Goal: Task Accomplishment & Management: Manage account settings

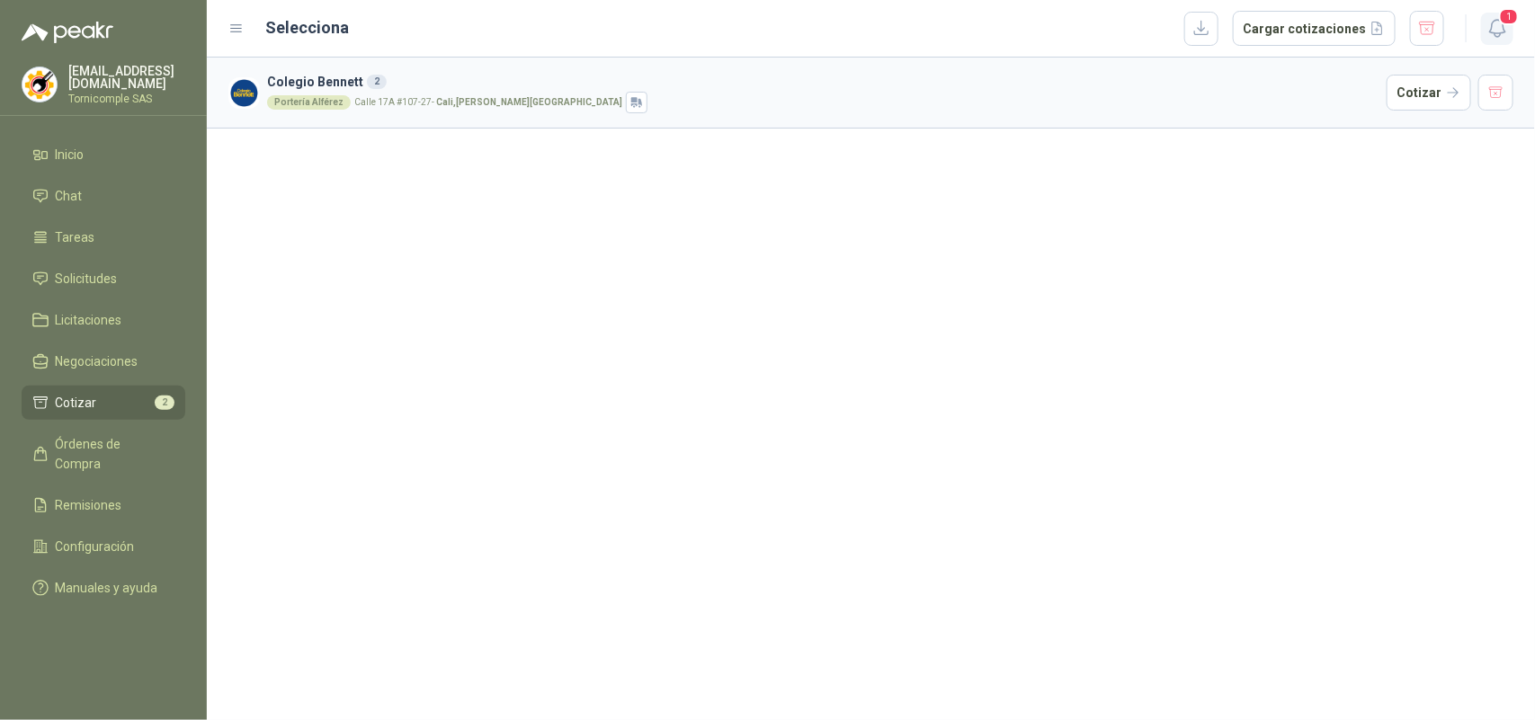
click at [1510, 24] on button "1" at bounding box center [1497, 29] width 32 height 32
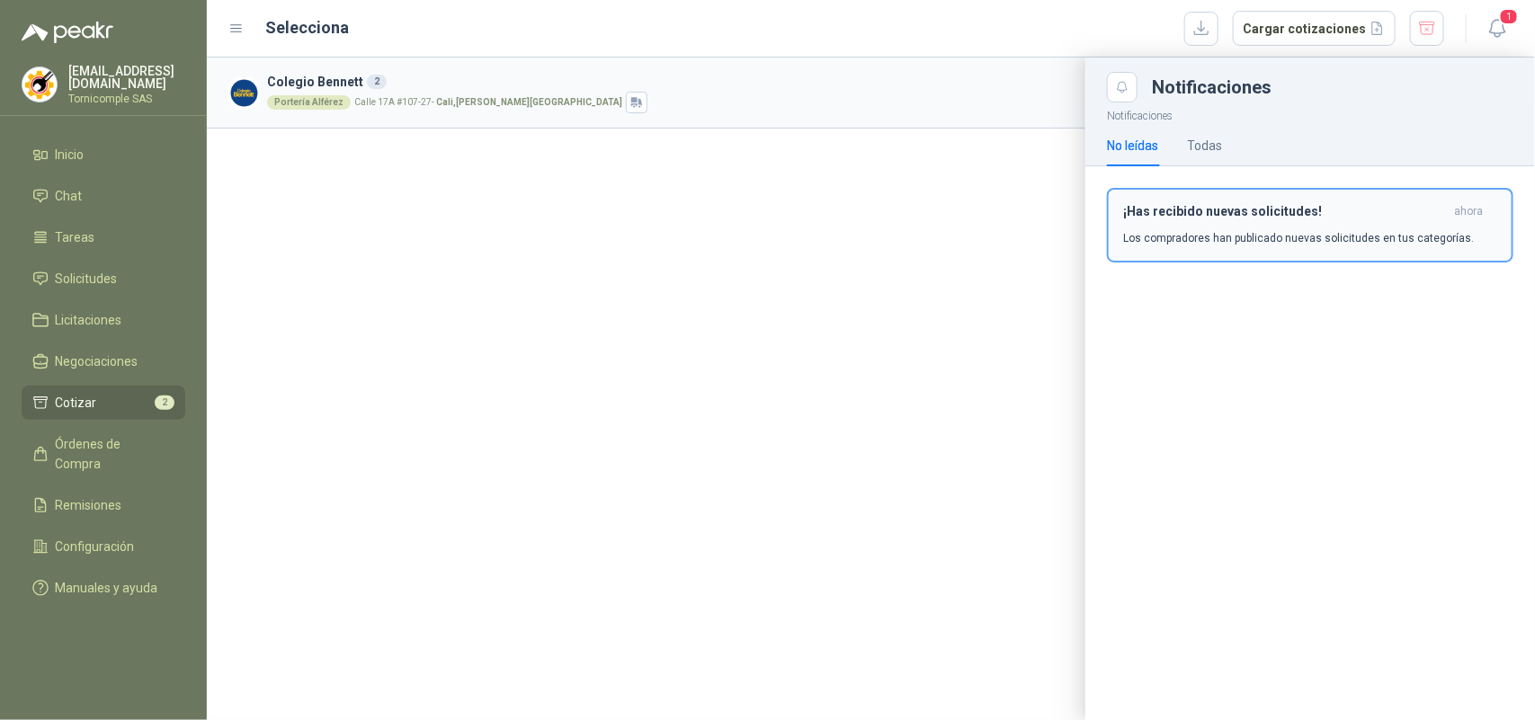
click at [1304, 211] on h3 "¡Has recibido nuevas solicitudes!" at bounding box center [1285, 211] width 324 height 15
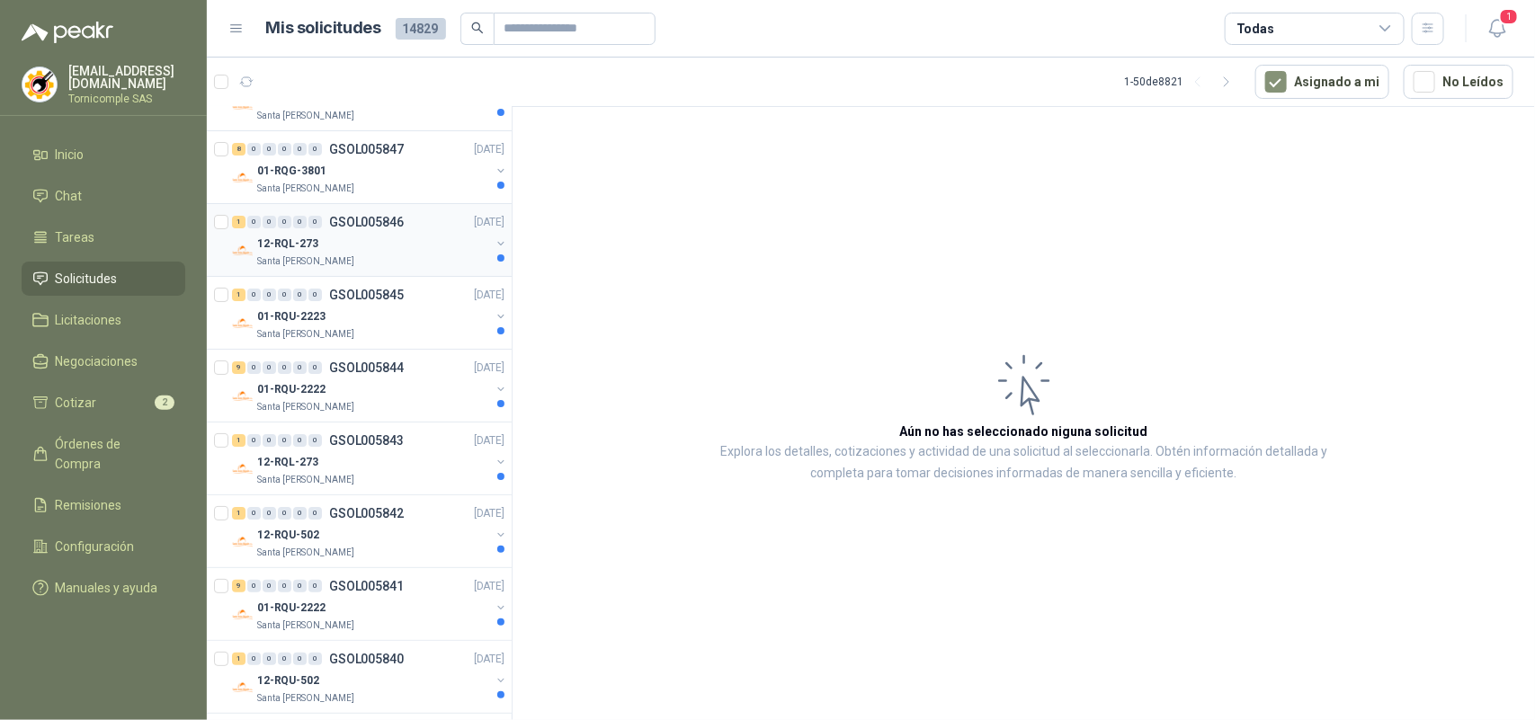
scroll to position [3055, 0]
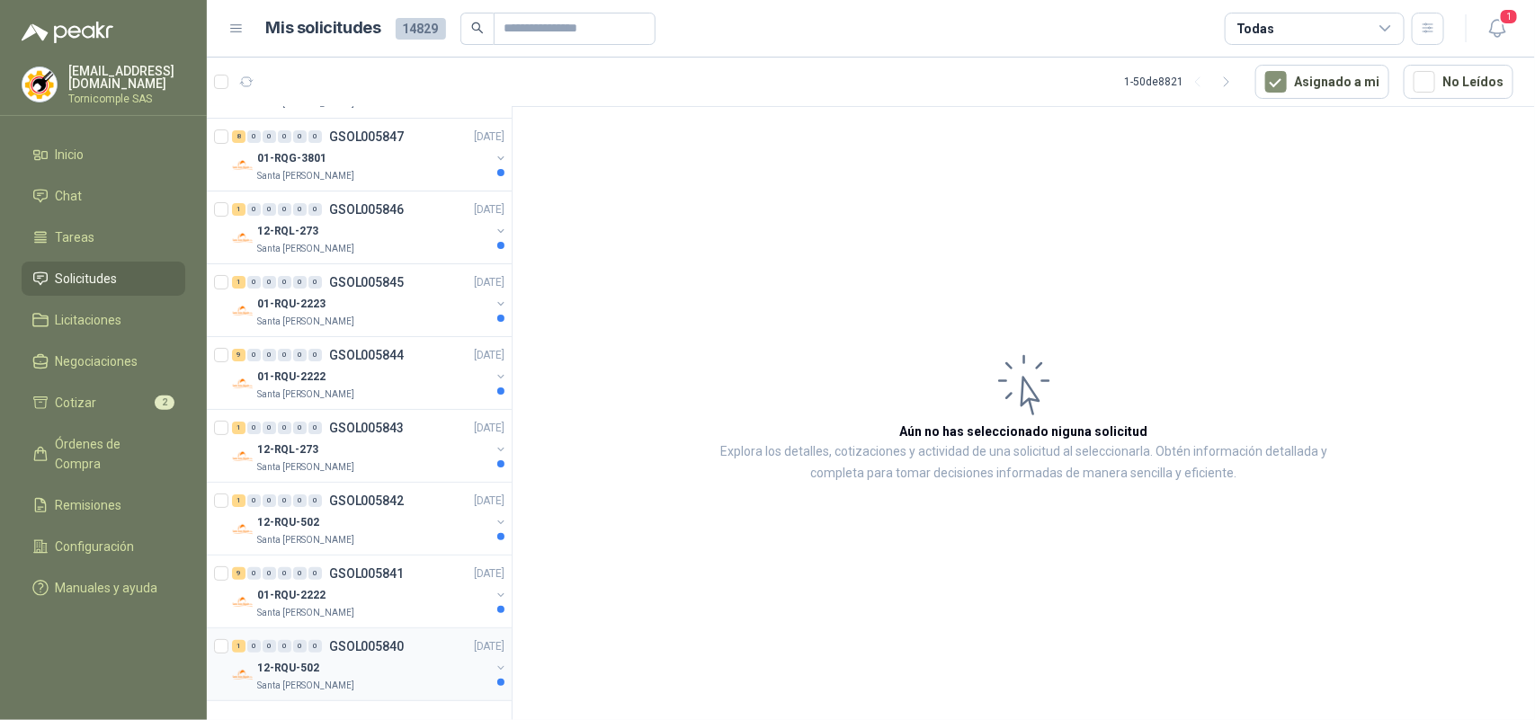
click at [437, 636] on div "1 0 0 0 0 0 GSOL005840 [DATE]" at bounding box center [370, 647] width 276 height 22
click at [434, 587] on div "01-RQU-2222" at bounding box center [373, 595] width 233 height 22
click at [423, 670] on div "12-RQU-502" at bounding box center [373, 668] width 233 height 22
click at [401, 589] on div "01-RQU-2222" at bounding box center [373, 595] width 233 height 22
click at [347, 417] on div "1 0 0 0 0 0 GSOL005843 [DATE]" at bounding box center [370, 428] width 276 height 22
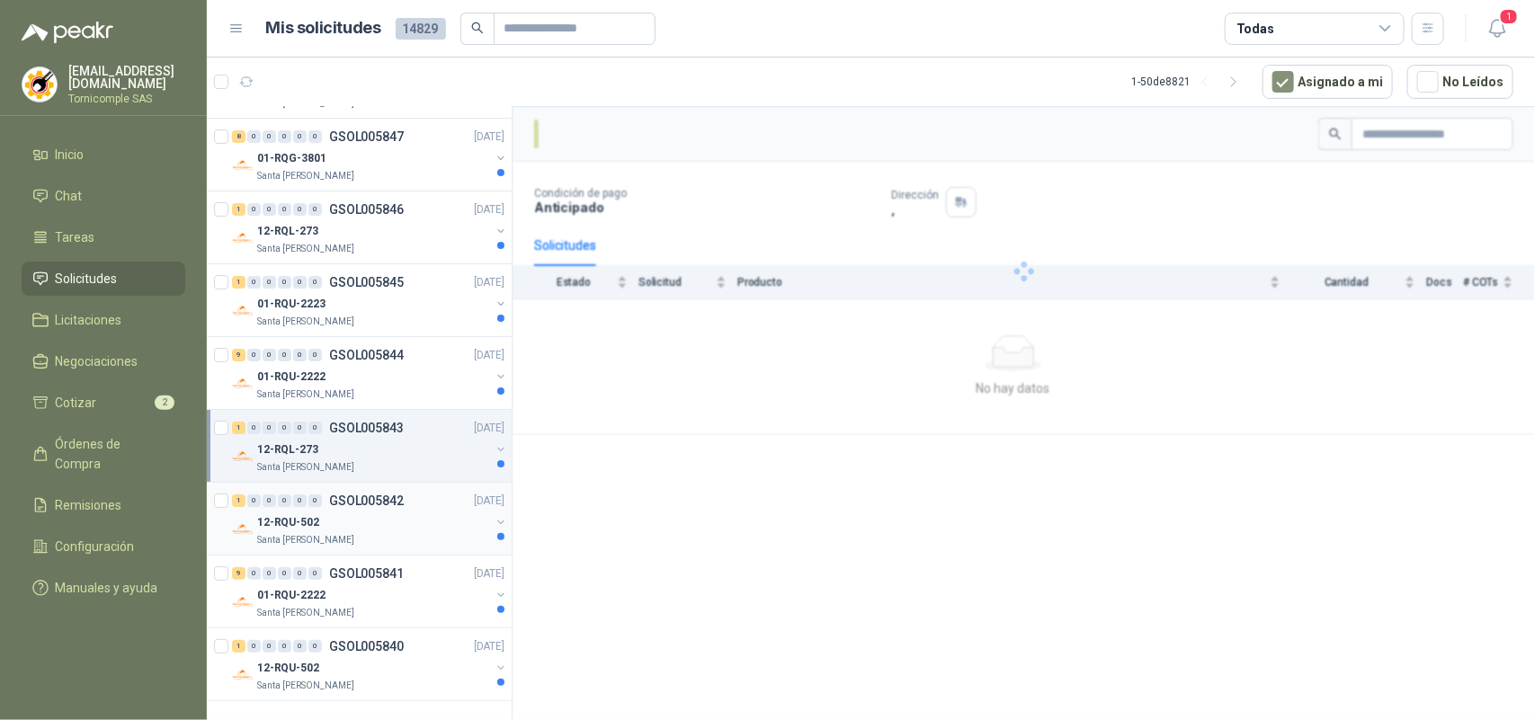
click at [279, 512] on div "12-RQU-502" at bounding box center [373, 523] width 233 height 22
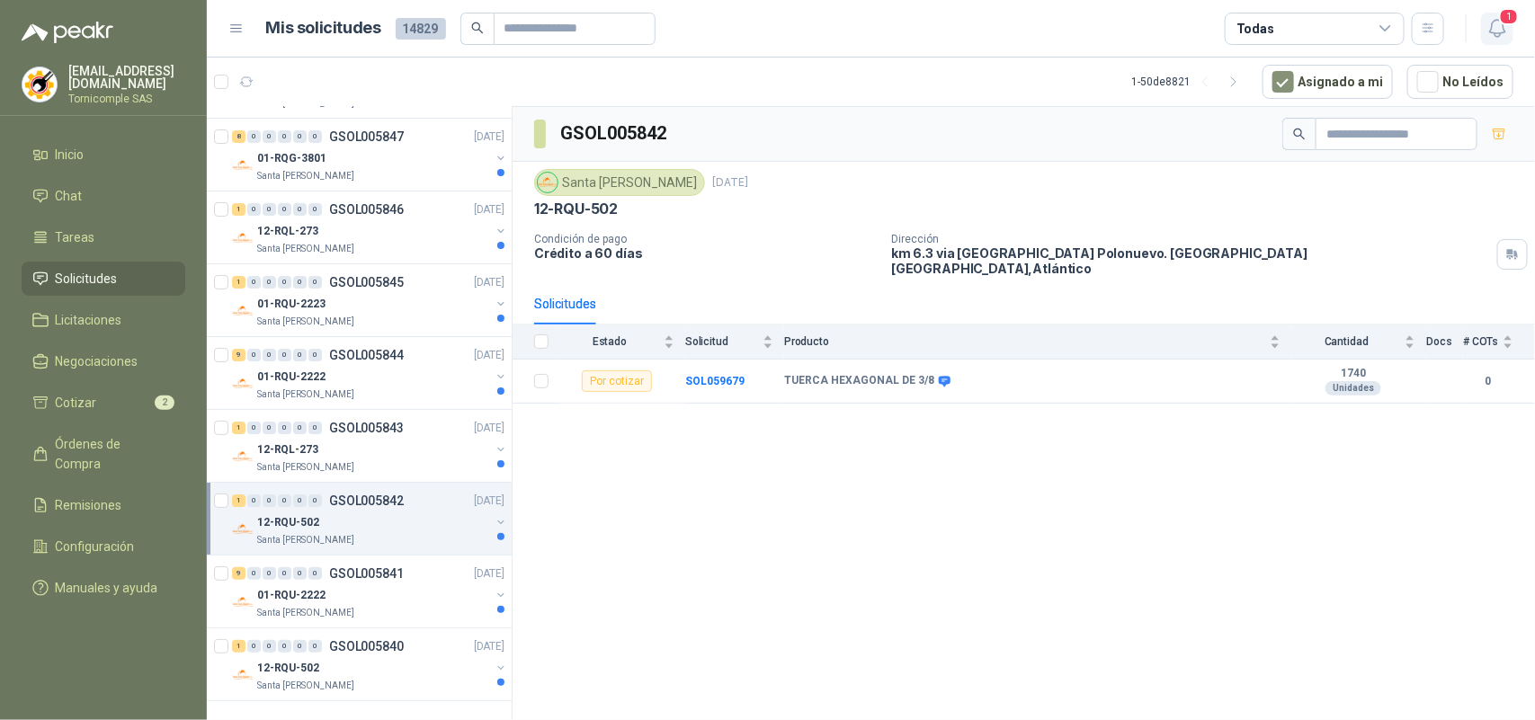
click at [1493, 17] on icon "button" at bounding box center [1497, 28] width 22 height 22
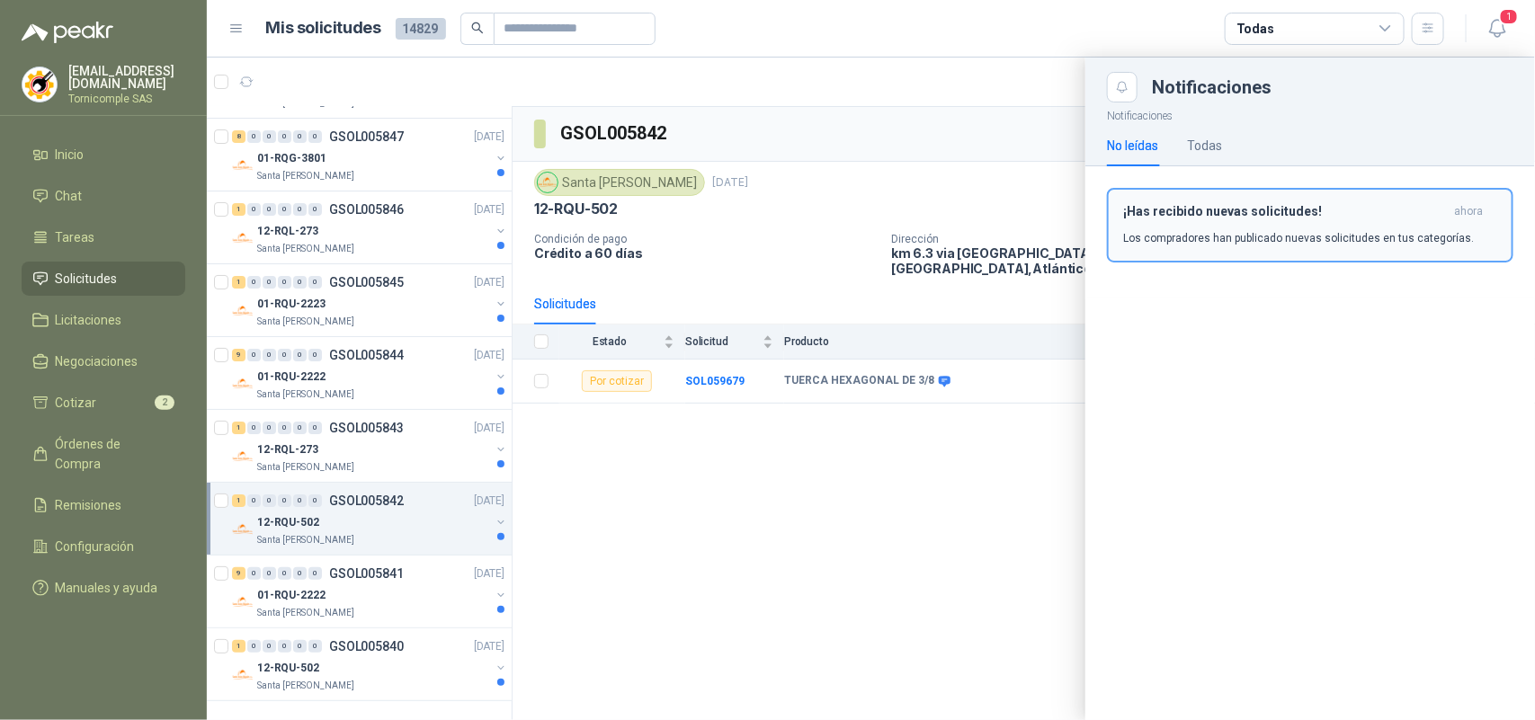
click at [1313, 220] on div "¡Has recibido nuevas solicitudes! ahora Los compradores han publicado nuevas so…" at bounding box center [1310, 225] width 374 height 42
click at [1313, 220] on div "Notificaciones Notificaciones No leídas Todas ¡Has recibido nuevas solicitudes!…" at bounding box center [871, 389] width 1328 height 663
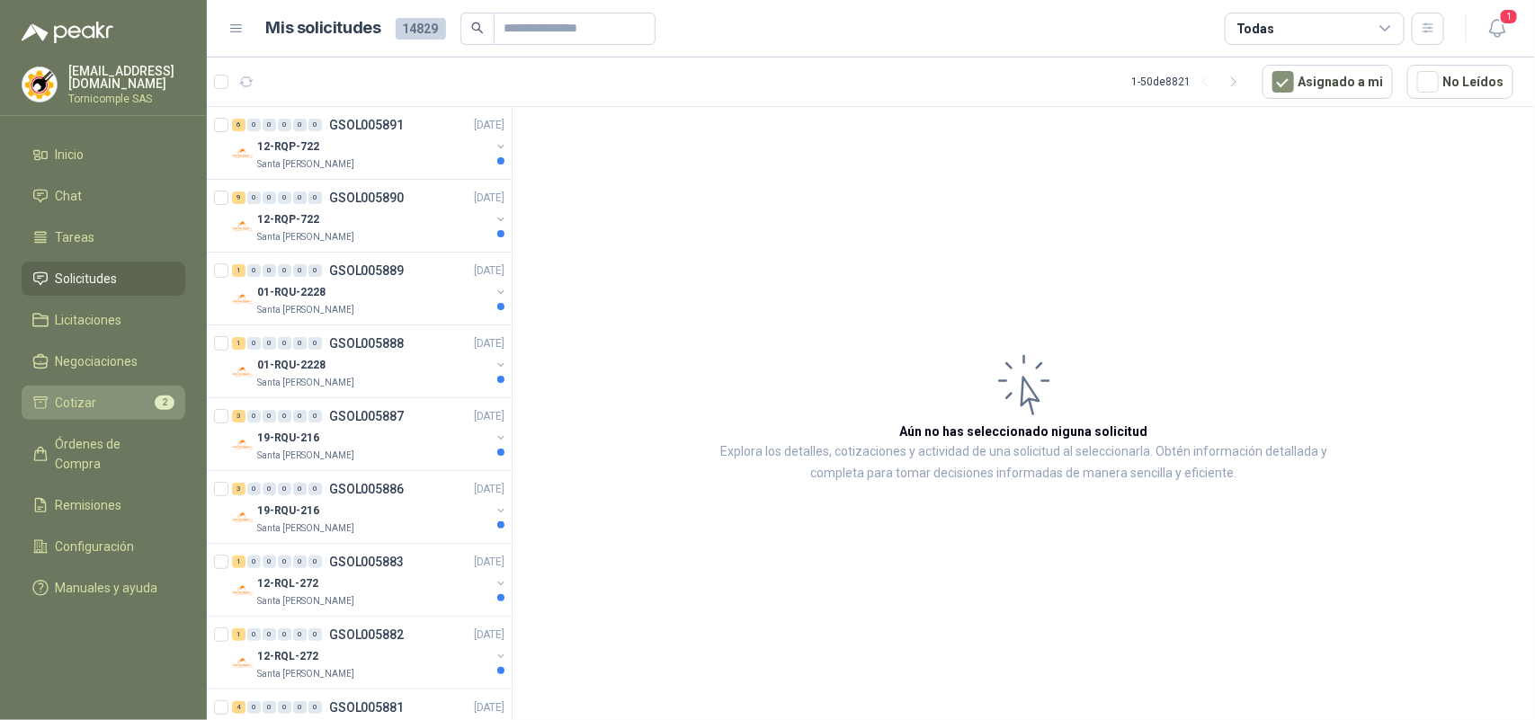
click at [181, 407] on link "Cotizar 2" at bounding box center [104, 403] width 164 height 34
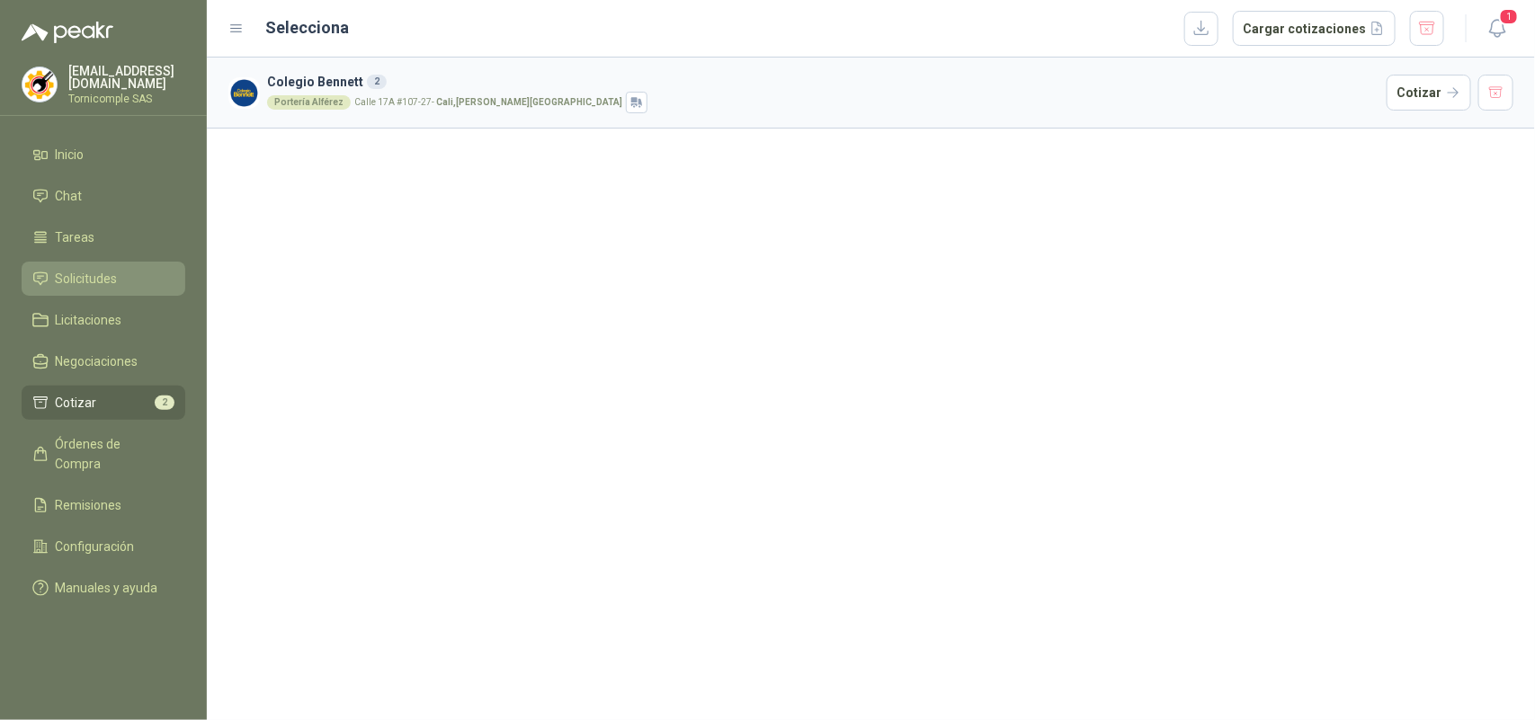
click at [104, 285] on link "Solicitudes" at bounding box center [104, 279] width 164 height 34
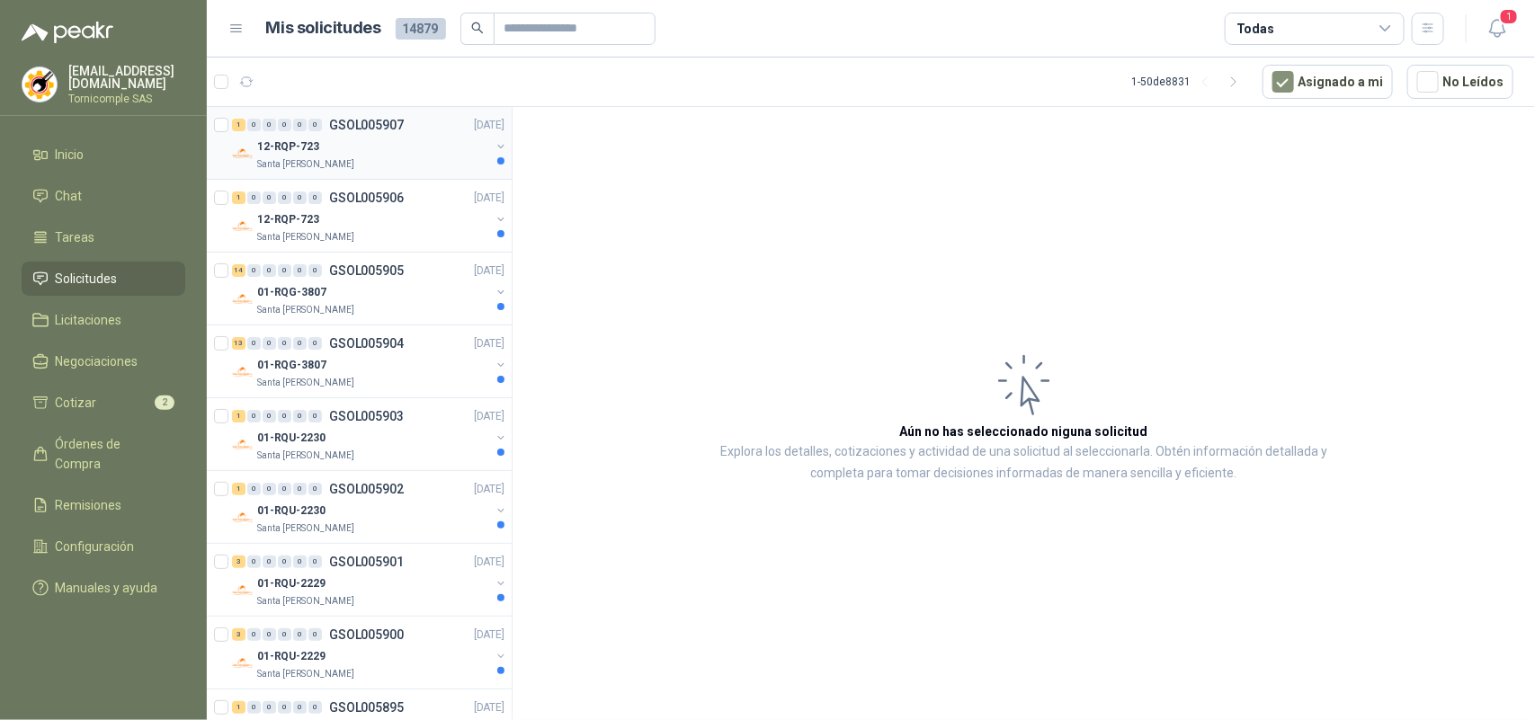
click at [437, 173] on div "1 0 0 0 0 0 GSOL005907 [DATE] 12-RQP-723 [GEOGRAPHIC_DATA][PERSON_NAME]" at bounding box center [359, 143] width 305 height 73
click at [496, 262] on div "14 0 0 0 0 0 GSOL005905 [DATE] 01-RQG-3807 [GEOGRAPHIC_DATA][PERSON_NAME]" at bounding box center [359, 289] width 305 height 73
click at [433, 218] on div "12-RQP-723" at bounding box center [373, 220] width 233 height 22
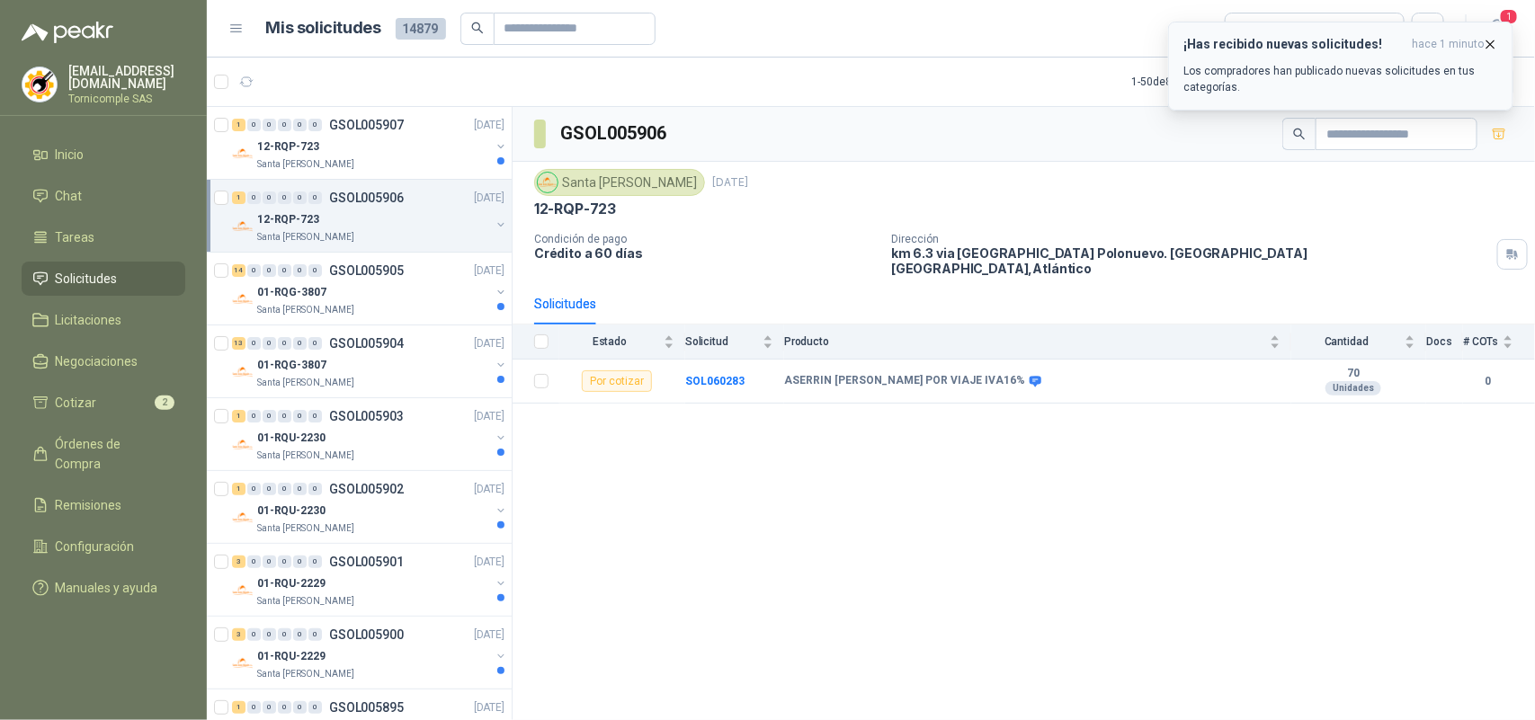
click at [1426, 86] on p "Los compradores han publicado nuevas solicitudes en tus categorías." at bounding box center [1340, 79] width 315 height 32
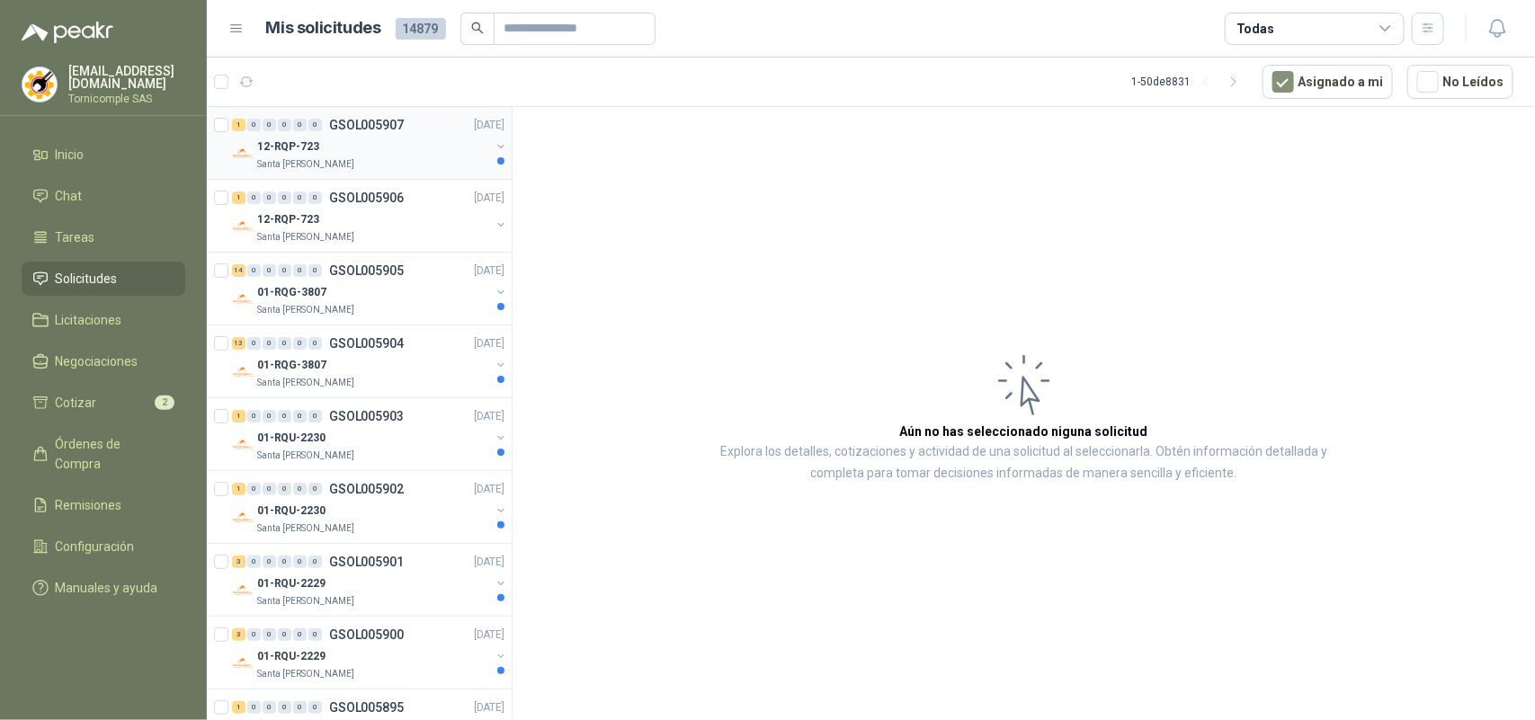
click at [393, 175] on div "1 0 0 0 0 0 GSOL005907 [DATE] 12-RQP-723 [GEOGRAPHIC_DATA][PERSON_NAME]" at bounding box center [359, 143] width 305 height 73
click at [373, 306] on div "Santa [PERSON_NAME]" at bounding box center [373, 310] width 233 height 14
click at [373, 337] on p "GSOL005904" at bounding box center [366, 343] width 75 height 13
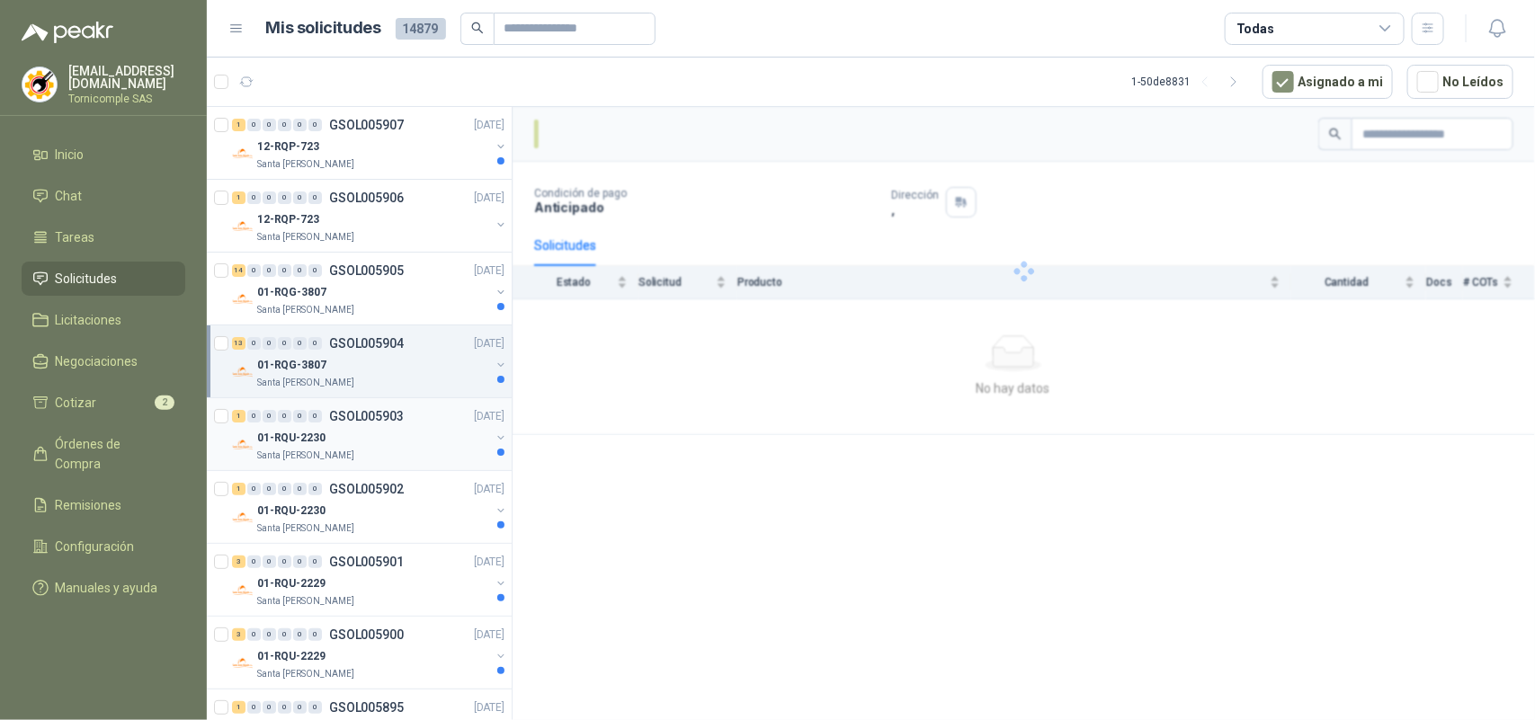
click at [370, 431] on div "01-RQU-2230" at bounding box center [373, 438] width 233 height 22
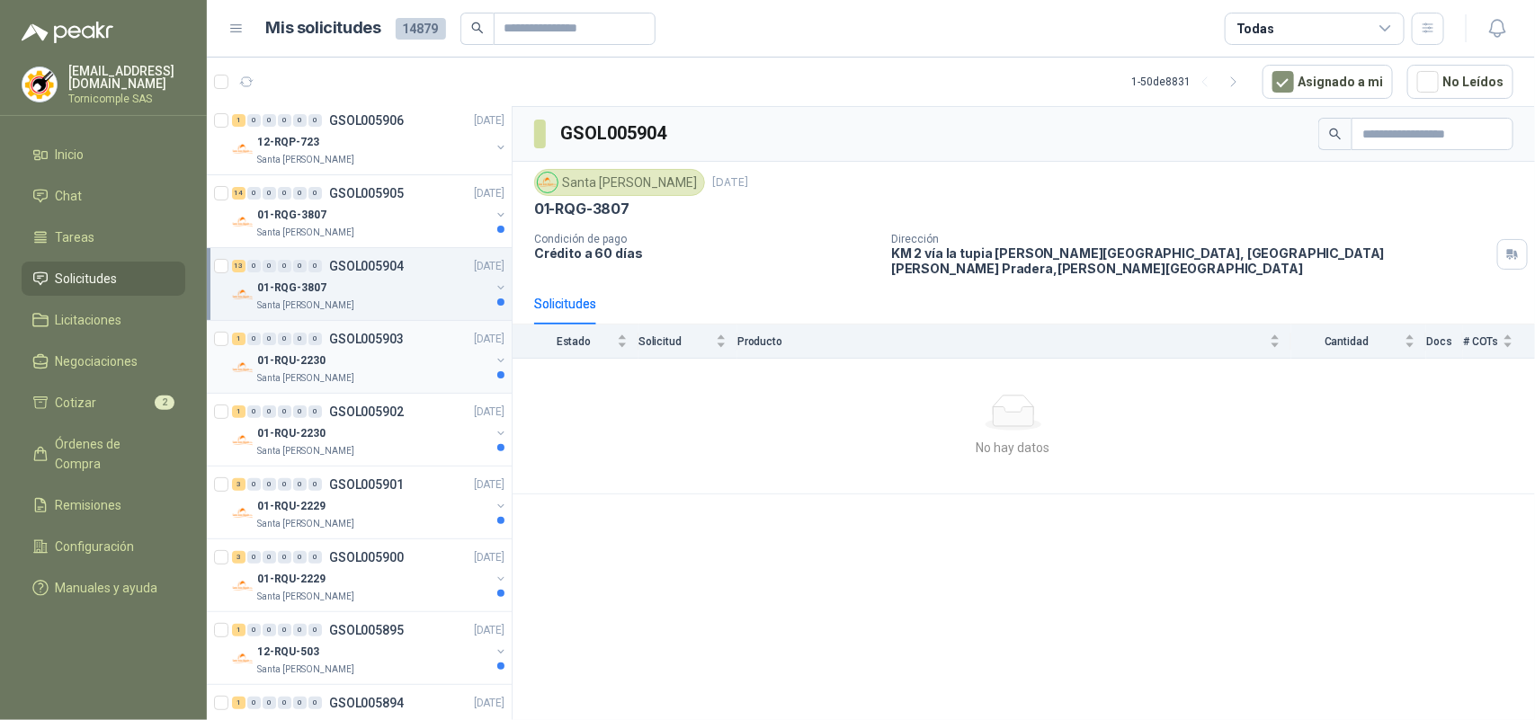
scroll to position [112, 0]
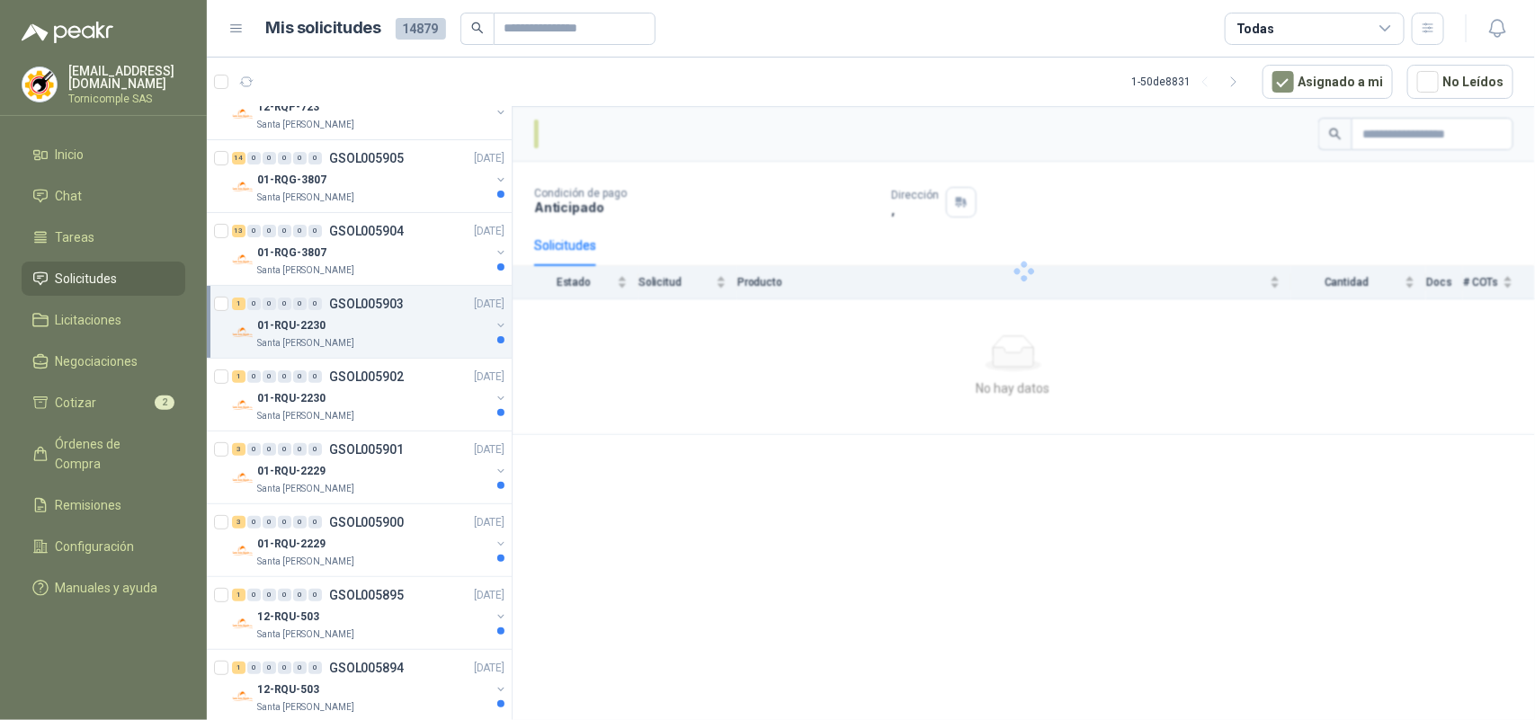
click at [383, 357] on div "1 0 0 0 0 0 GSOL005903 [DATE] 01-RQU-2230 [GEOGRAPHIC_DATA][PERSON_NAME]" at bounding box center [359, 322] width 305 height 73
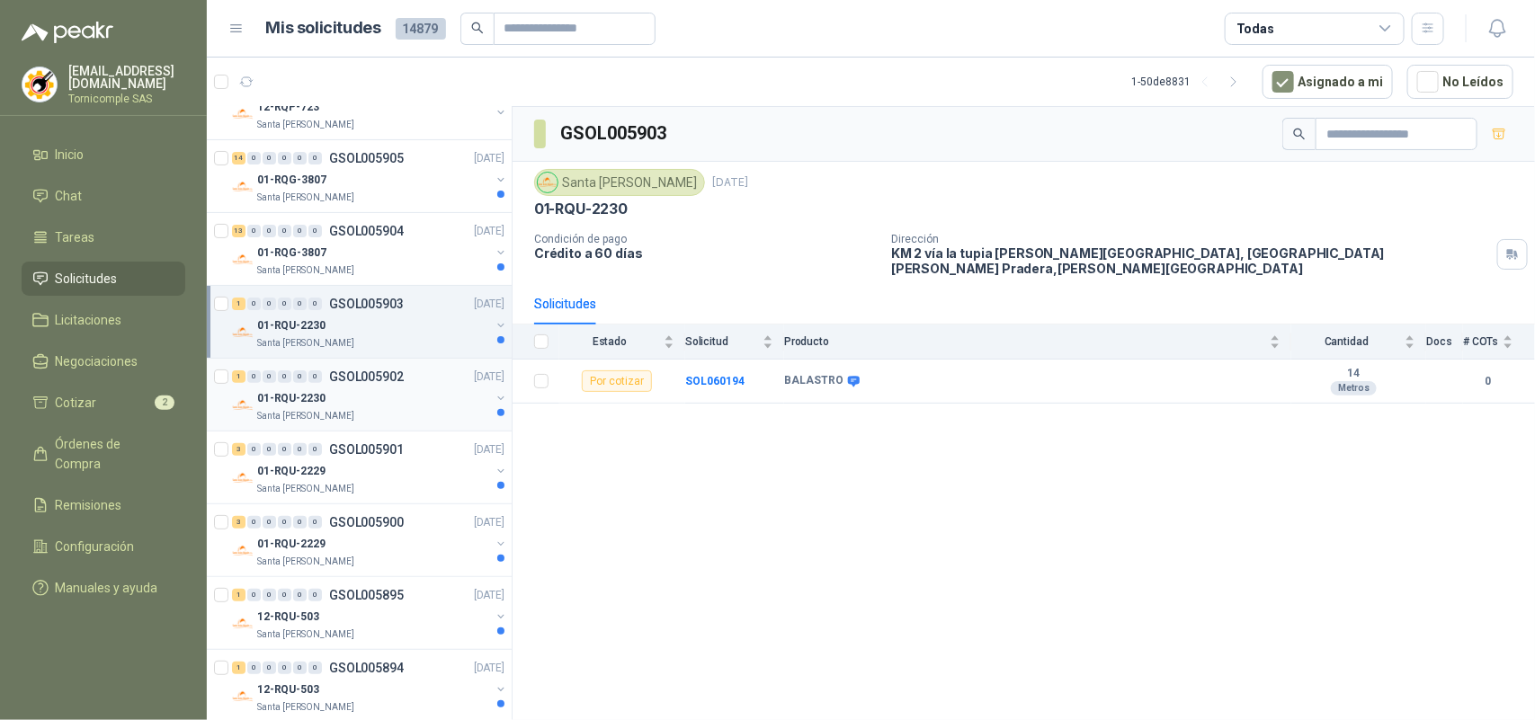
click at [380, 387] on div "1 0 0 0 0 0 GSOL005902 [DATE]" at bounding box center [370, 377] width 276 height 22
click at [374, 319] on div "01-RQU-2230" at bounding box center [373, 326] width 233 height 22
click at [362, 265] on div "Santa [PERSON_NAME]" at bounding box center [373, 270] width 233 height 14
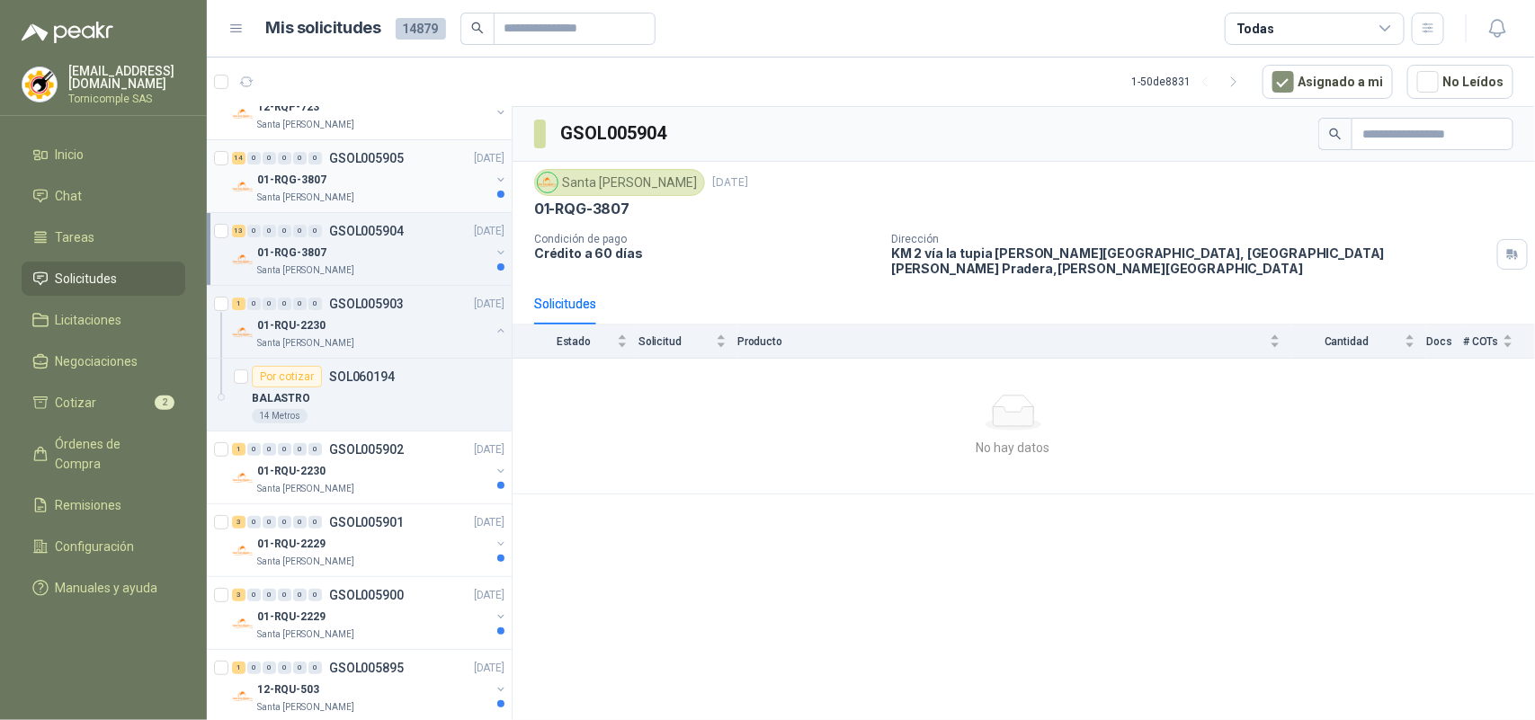
click at [351, 186] on div "01-RQG-3807" at bounding box center [373, 180] width 233 height 22
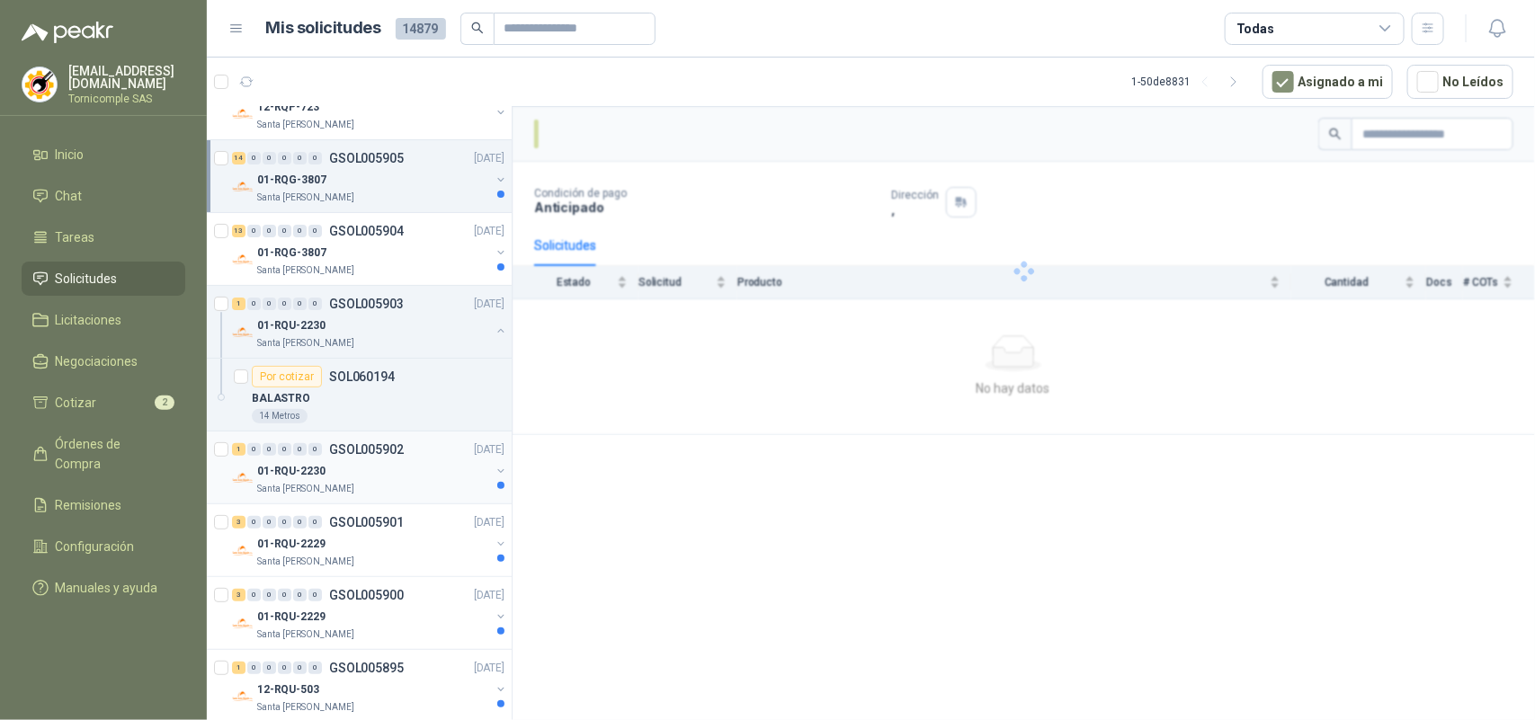
click at [382, 470] on div "01-RQU-2230" at bounding box center [373, 471] width 233 height 22
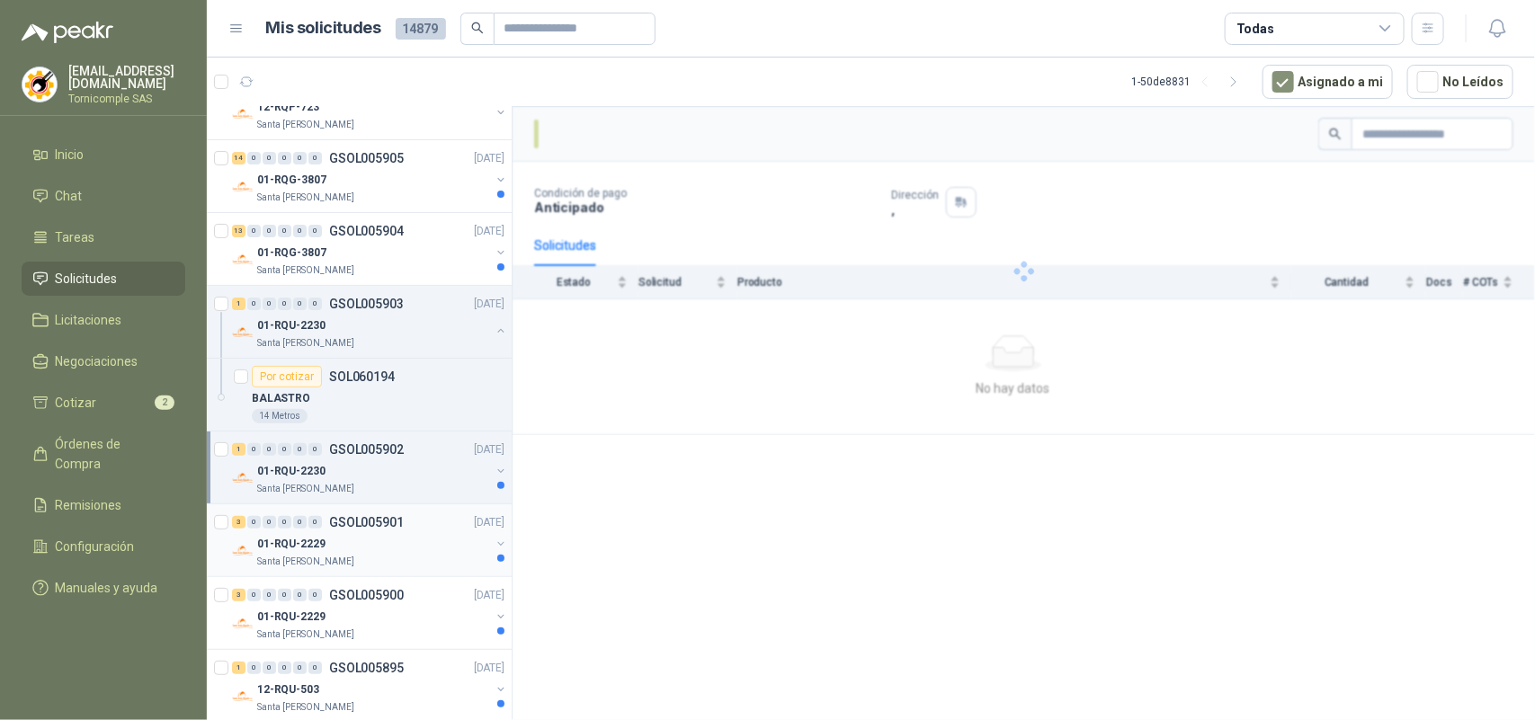
click at [382, 519] on p "GSOL005901" at bounding box center [366, 522] width 75 height 13
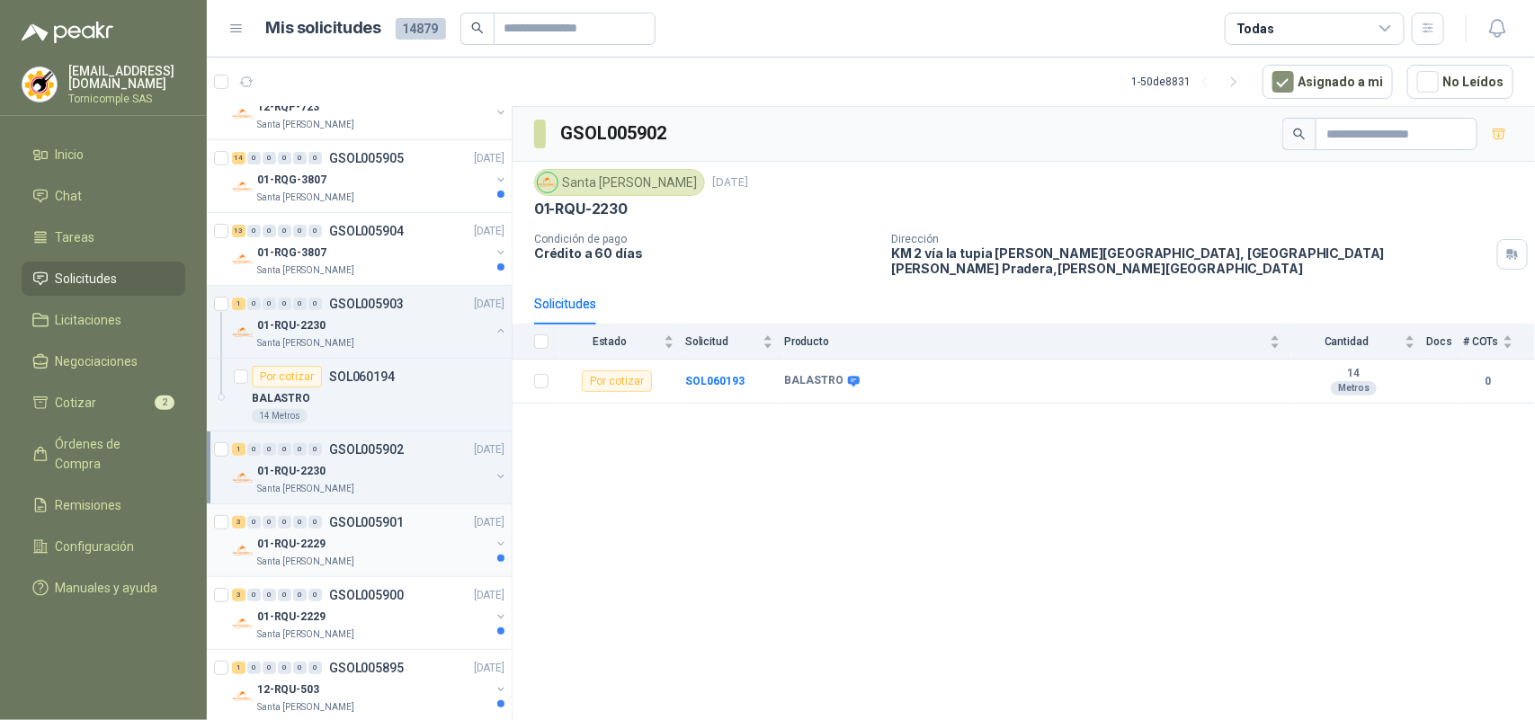
scroll to position [225, 0]
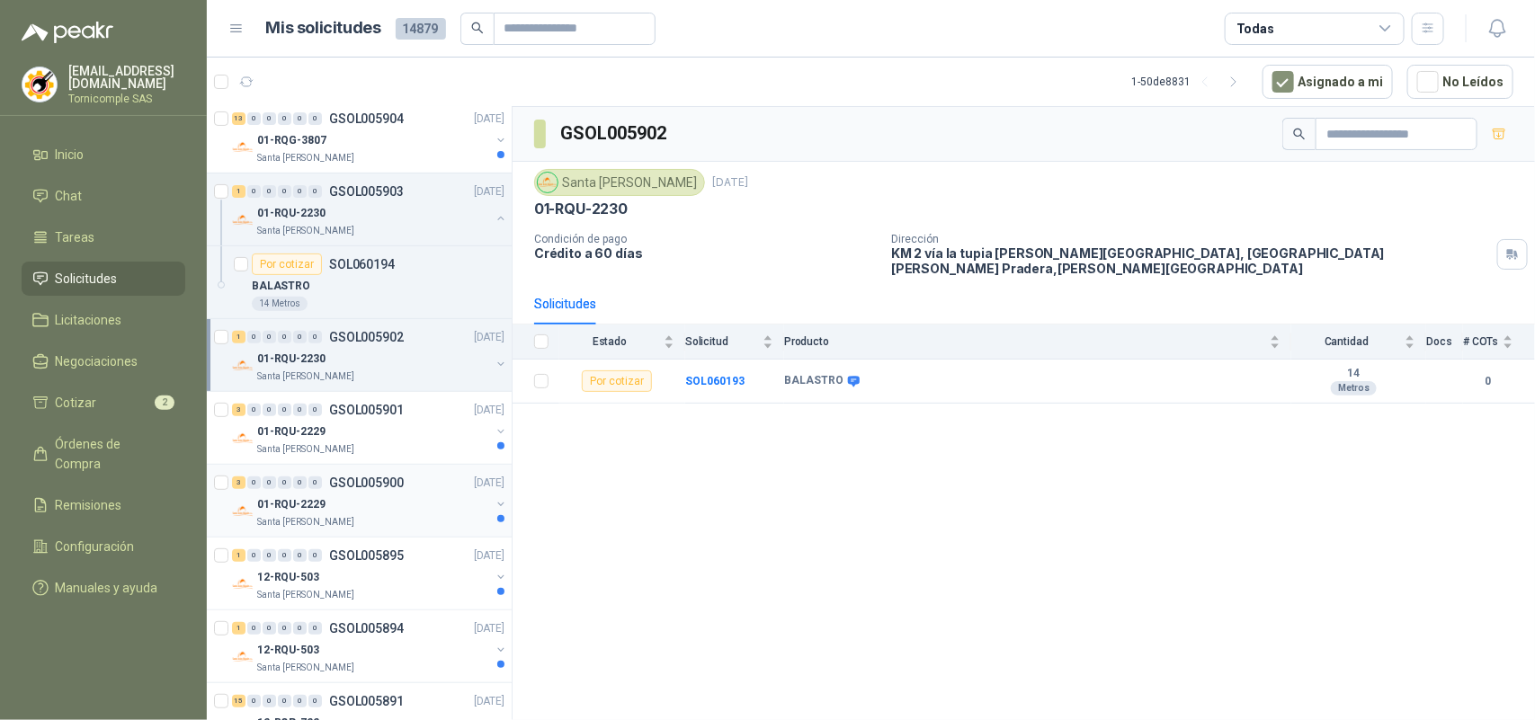
click at [382, 506] on div "01-RQU-2229" at bounding box center [373, 505] width 233 height 22
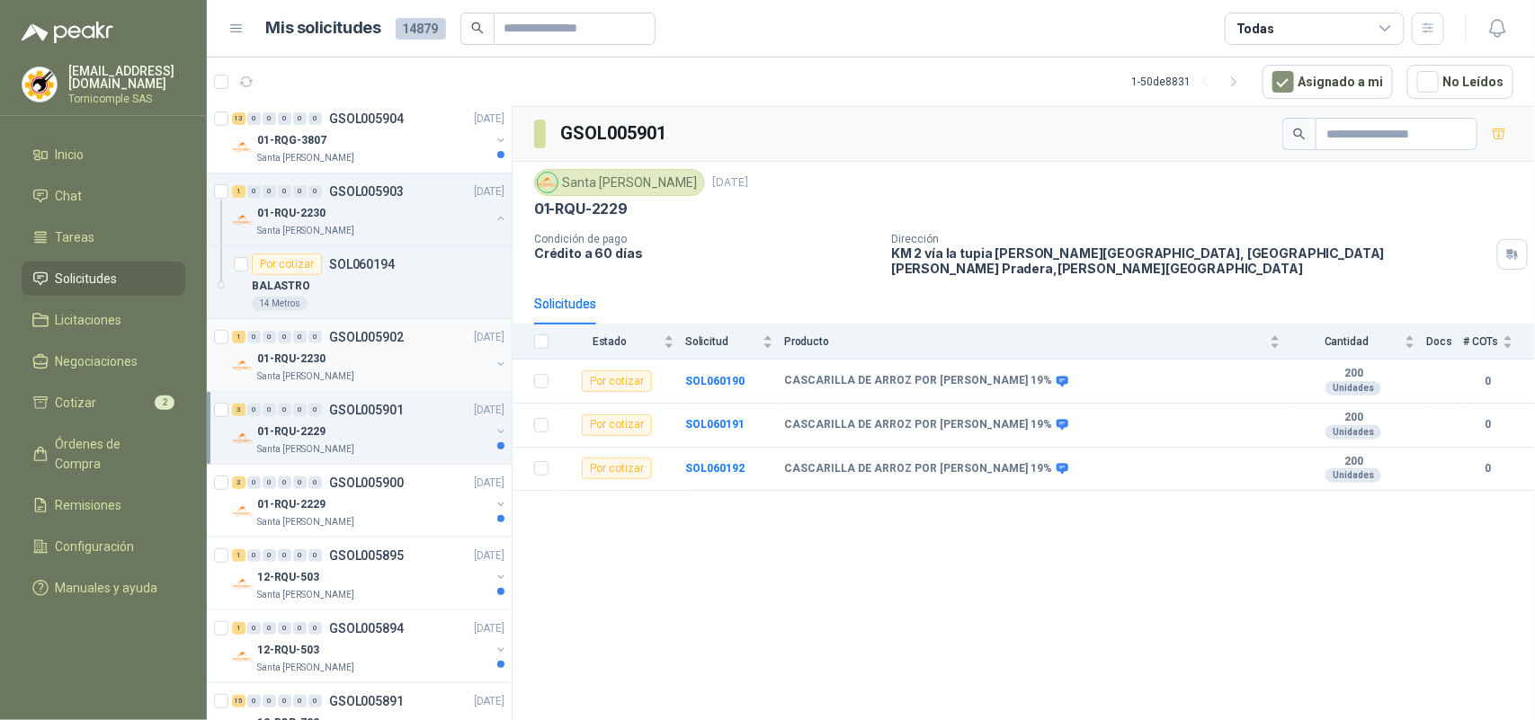
click at [370, 389] on div "1 0 0 0 0 0 GSOL005902 [DATE] 01-RQU-2230 [GEOGRAPHIC_DATA][PERSON_NAME]" at bounding box center [359, 355] width 305 height 73
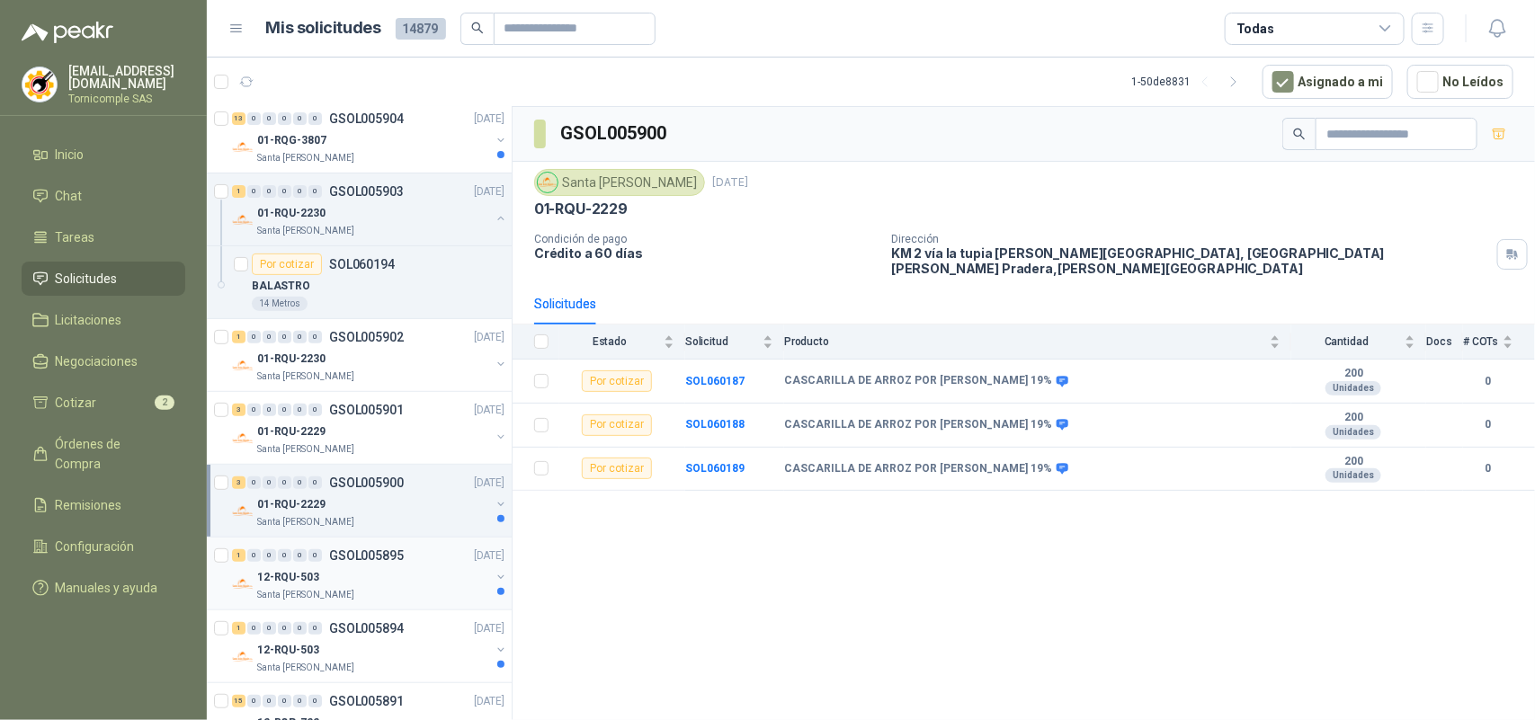
click at [387, 573] on div "12-RQU-503" at bounding box center [373, 577] width 233 height 22
click at [387, 539] on div "1 0 0 0 0 0 GSOL005895 [DATE] 12-RQU-503 Santa [PERSON_NAME]" at bounding box center [359, 574] width 305 height 73
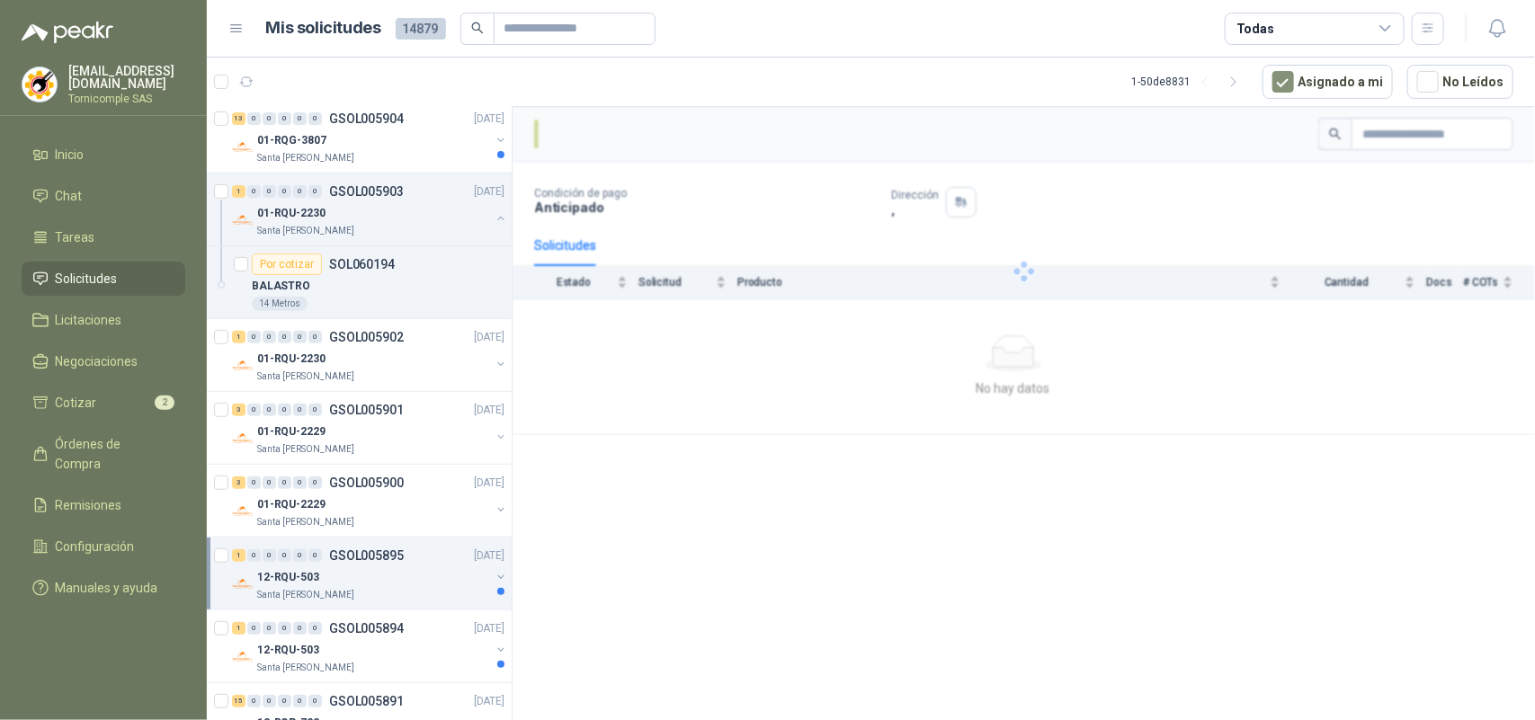
click at [393, 602] on div "Santa [PERSON_NAME]" at bounding box center [373, 595] width 233 height 14
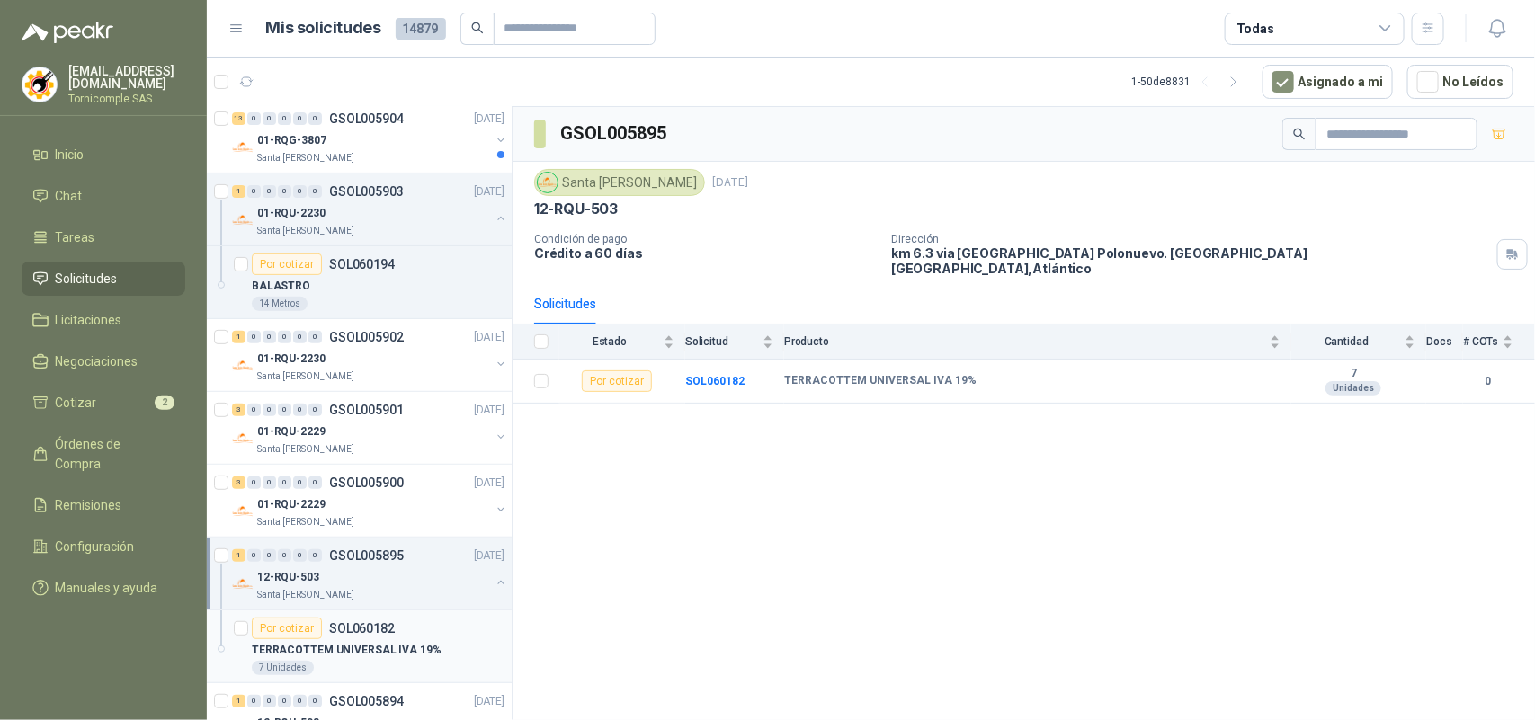
click at [416, 653] on p "TERRACOTTEM UNIVERSAL IVA 19%" at bounding box center [347, 650] width 190 height 17
click at [415, 692] on div "1 0 0 0 0 0 GSOL005894 [DATE]" at bounding box center [370, 701] width 276 height 22
drag, startPoint x: 405, startPoint y: 175, endPoint x: 412, endPoint y: 154, distance: 22.5
click at [405, 173] on div "1 0 0 0 0 0 GSOL005907 [DATE] 12-RQP-723 Santa [PERSON_NAME] 1 0 0 0 0 0 GSOL00…" at bounding box center [360, 416] width 306 height 619
click at [412, 154] on div "Santa [PERSON_NAME]" at bounding box center [373, 158] width 233 height 14
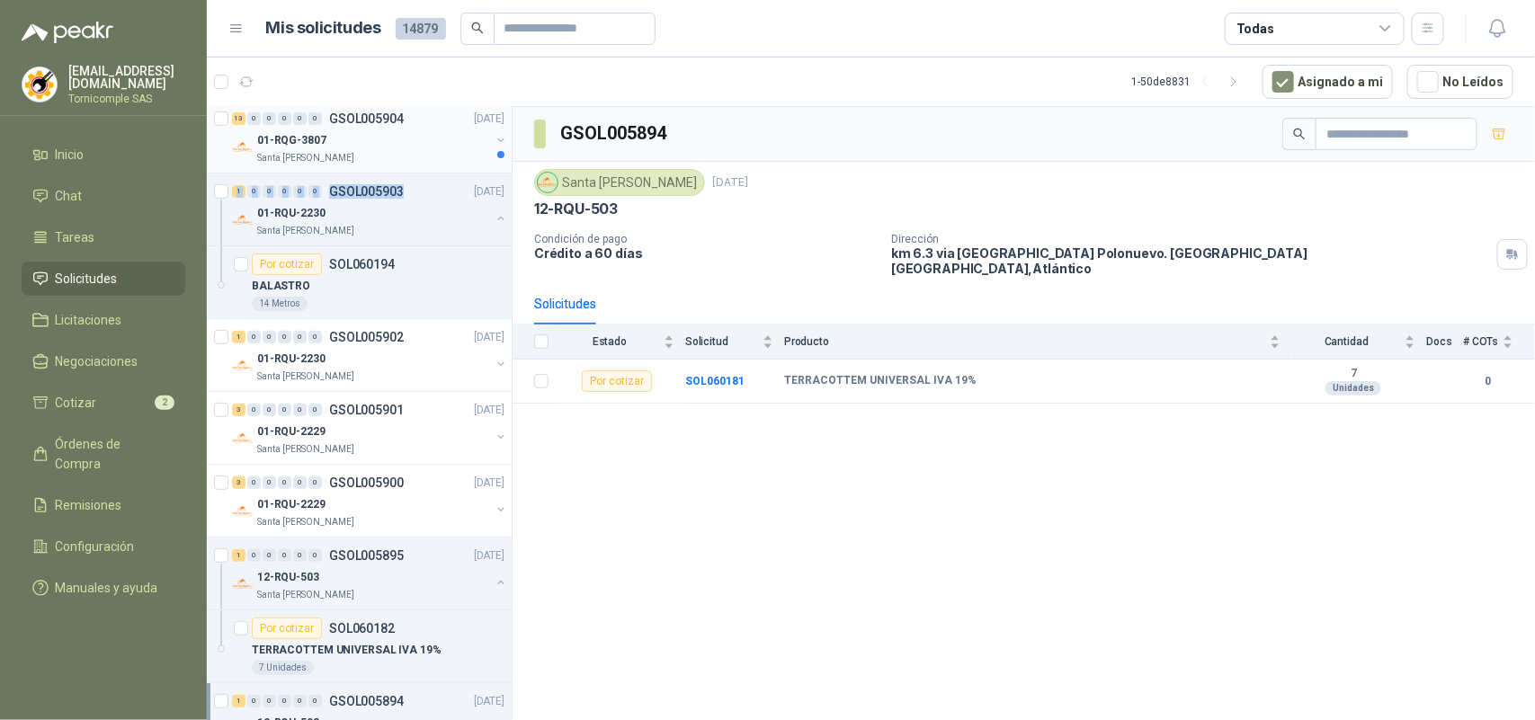
click at [412, 154] on div "Santa [PERSON_NAME]" at bounding box center [373, 158] width 233 height 14
drag, startPoint x: 412, startPoint y: 154, endPoint x: 374, endPoint y: 19, distance: 140.0
click at [411, 146] on div "01-RQG-3807 [GEOGRAPHIC_DATA][PERSON_NAME]" at bounding box center [373, 147] width 233 height 36
